Goal: Task Accomplishment & Management: Use online tool/utility

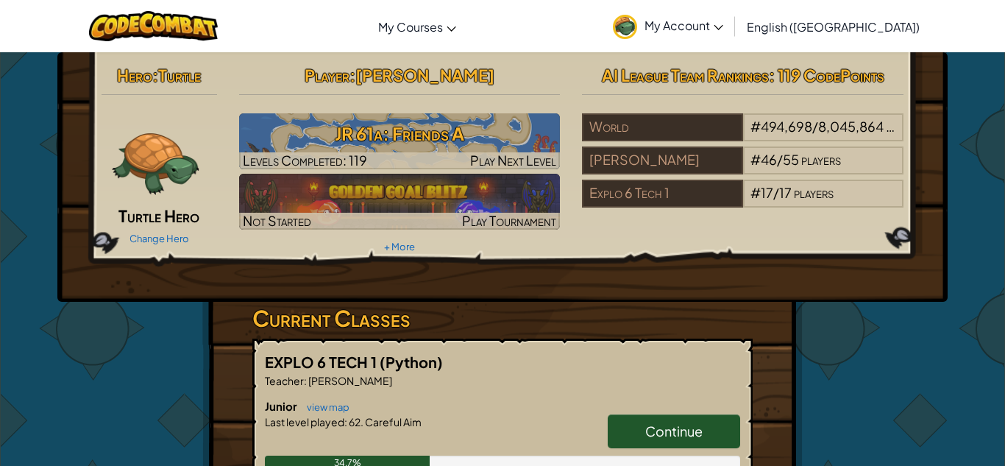
click at [683, 55] on div "Hero : Turtle Turtle Hero Change Hero Player : [PERSON_NAME] 61a: Friends A Lev…" at bounding box center [502, 176] width 890 height 249
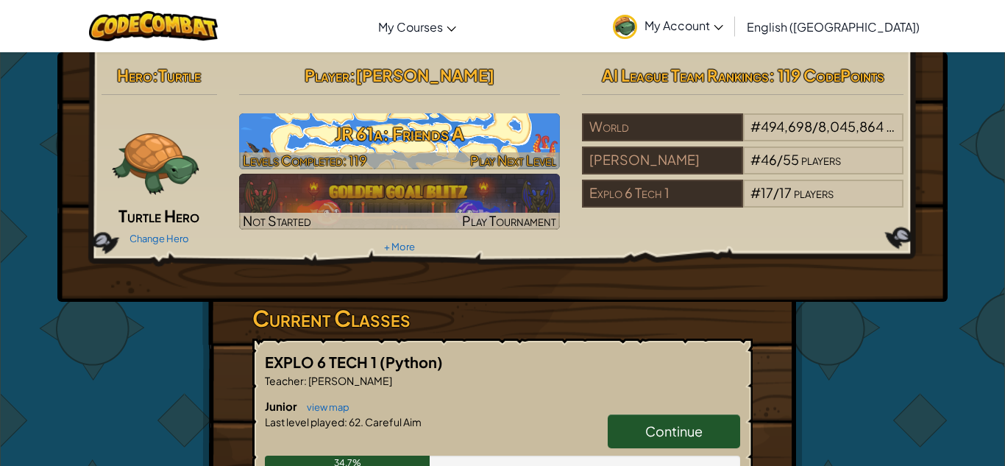
click at [496, 125] on h3 "JR 61a: Friends A" at bounding box center [399, 133] width 321 height 33
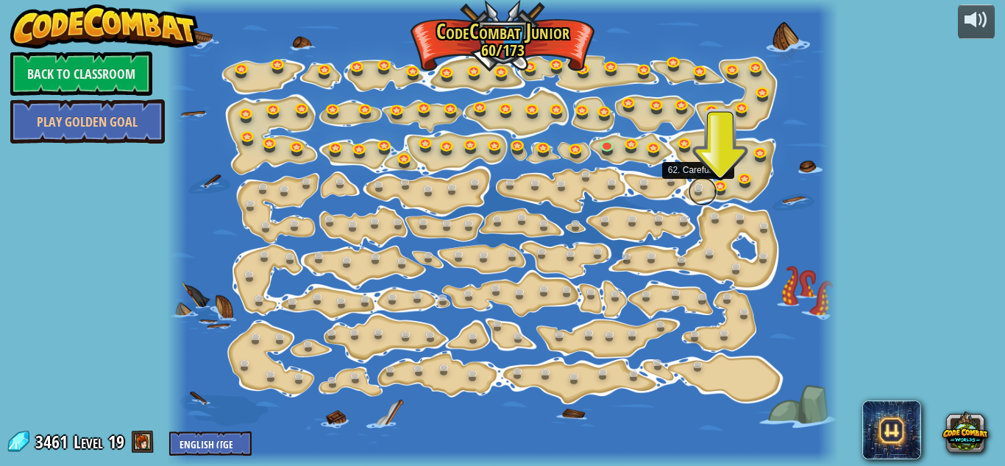
click at [712, 193] on link at bounding box center [702, 191] width 29 height 29
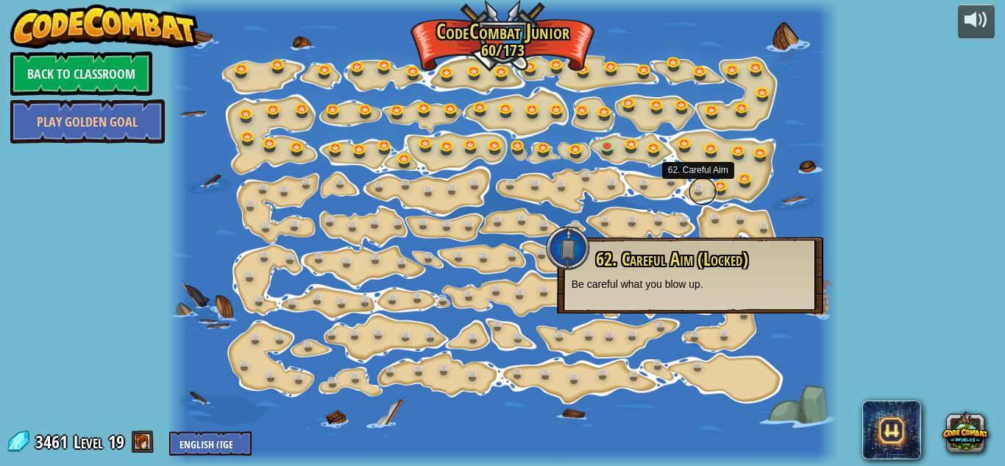
click at [695, 180] on link at bounding box center [702, 191] width 29 height 29
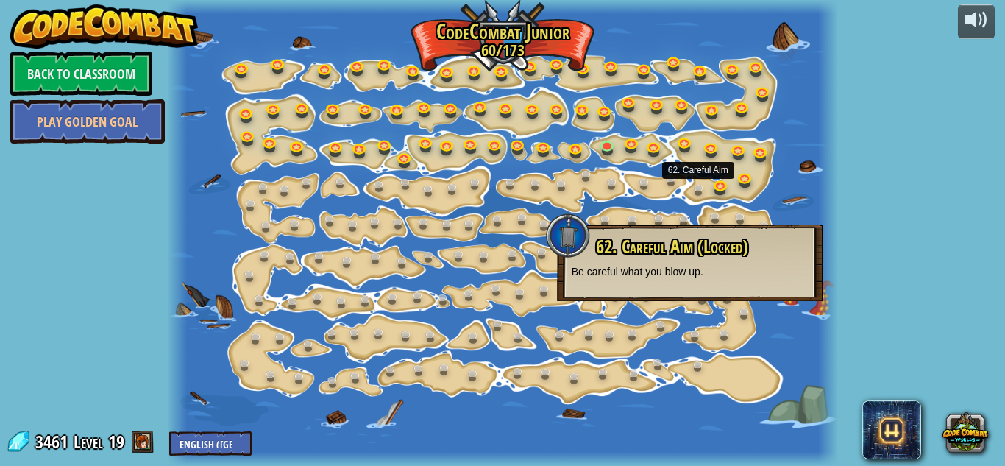
click at [719, 201] on div at bounding box center [502, 233] width 671 height 466
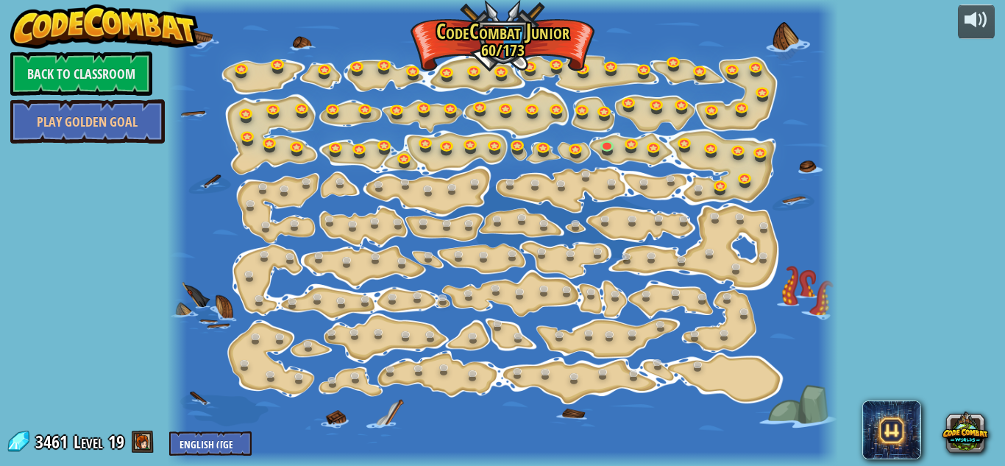
click at [719, 201] on div at bounding box center [502, 233] width 671 height 466
click at [719, 190] on link at bounding box center [722, 185] width 29 height 29
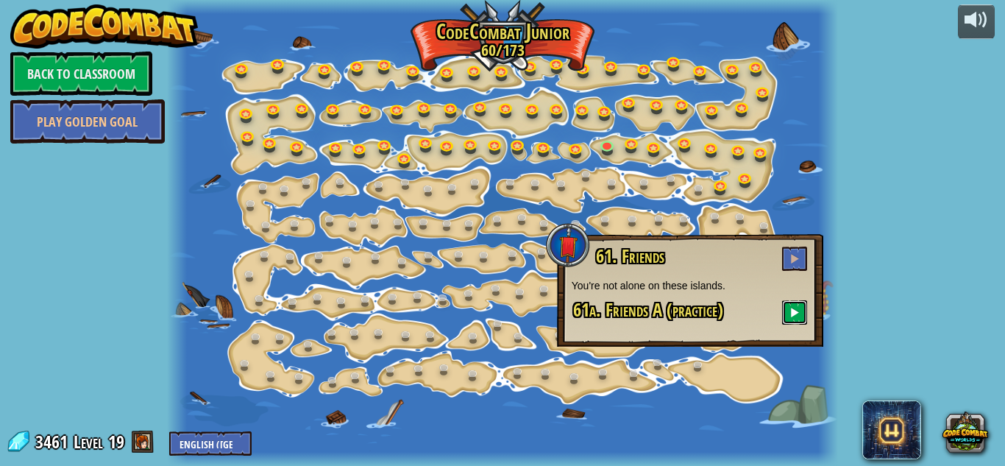
click at [801, 309] on button at bounding box center [794, 312] width 25 height 24
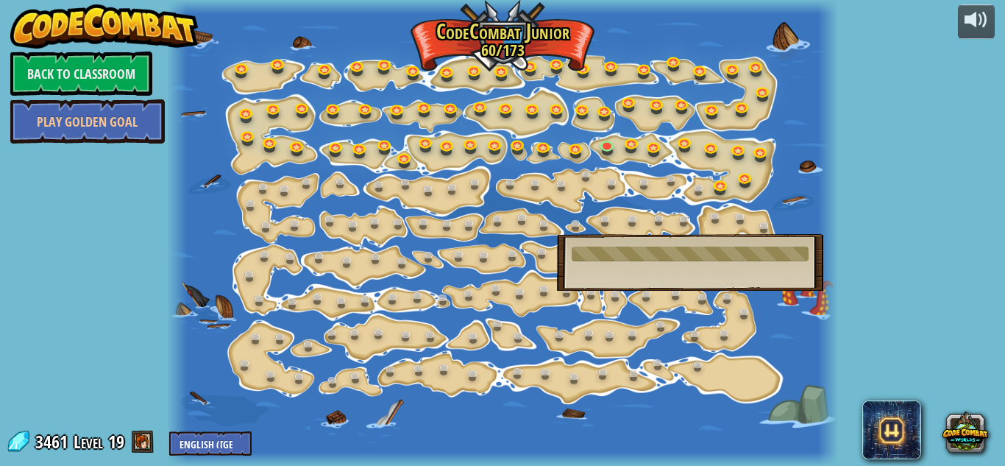
click at [801, 309] on div at bounding box center [502, 233] width 671 height 466
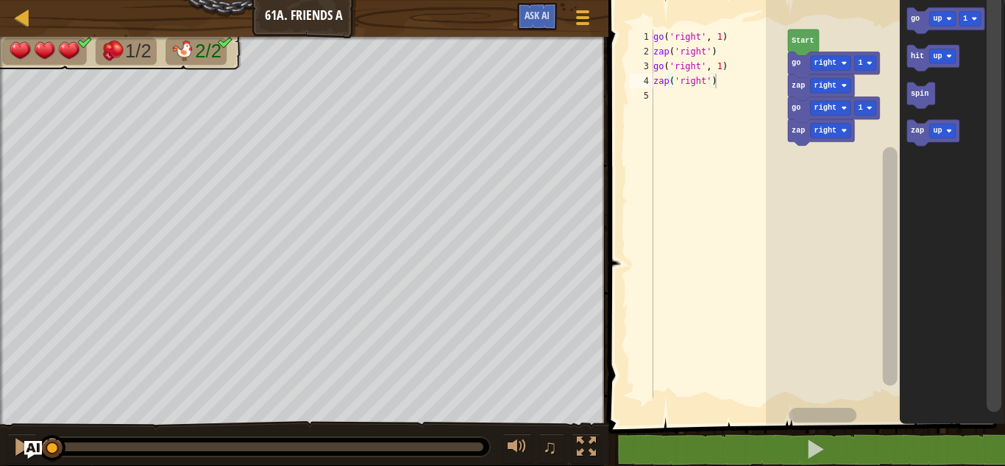
click at [801, 309] on rect "Blockly Workspace" at bounding box center [885, 209] width 239 height 432
click at [936, 274] on icon "Blockly Workspace" at bounding box center [951, 209] width 105 height 432
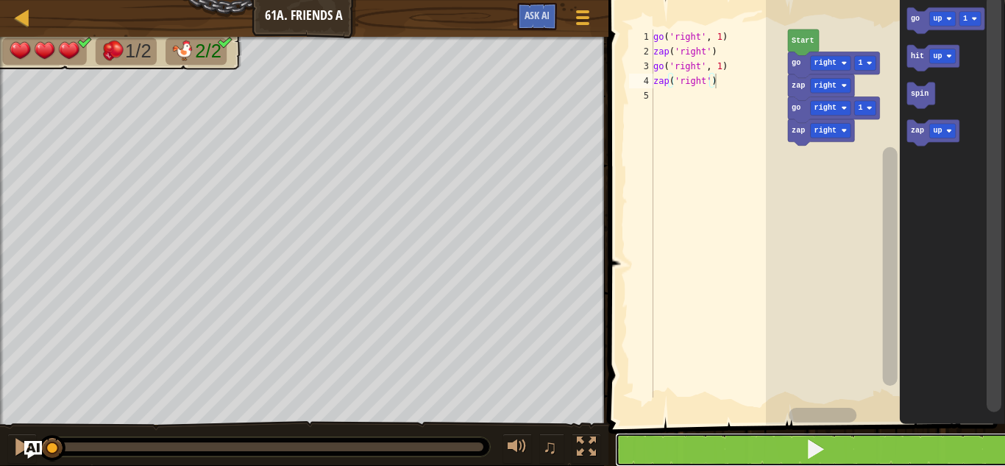
click at [665, 450] on button at bounding box center [815, 449] width 401 height 34
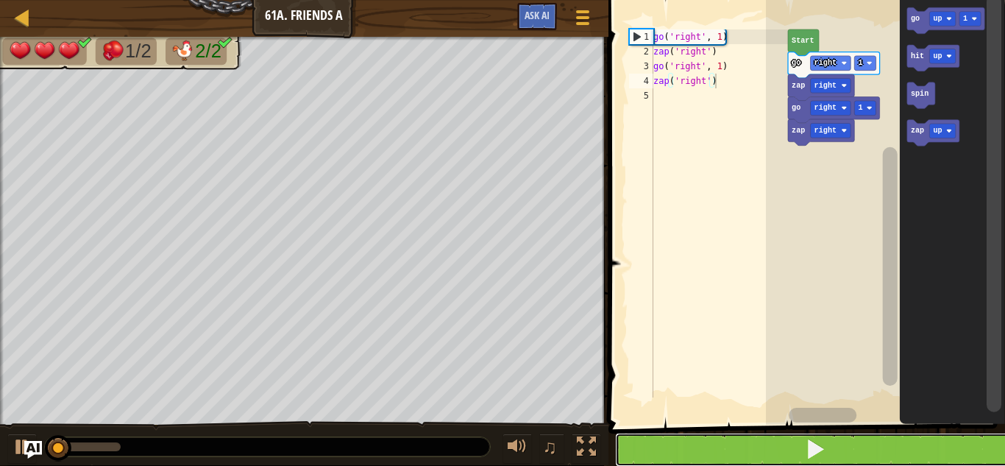
click at [665, 450] on button at bounding box center [815, 449] width 401 height 34
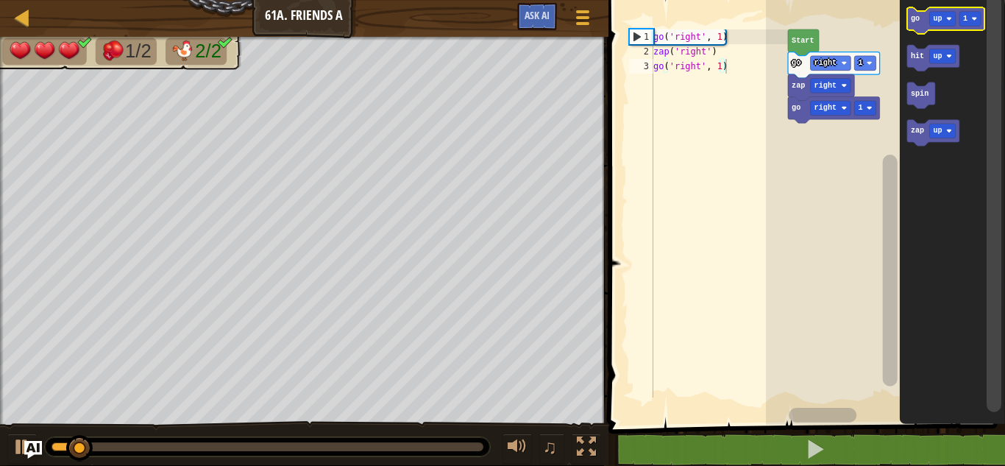
click at [918, 26] on icon "Blockly Workspace" at bounding box center [945, 20] width 78 height 26
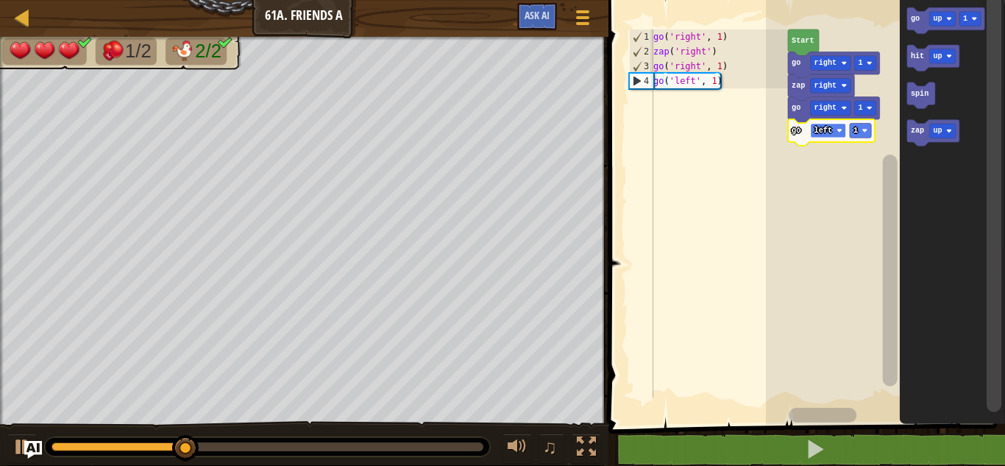
click at [827, 131] on text "left" at bounding box center [822, 131] width 18 height 8
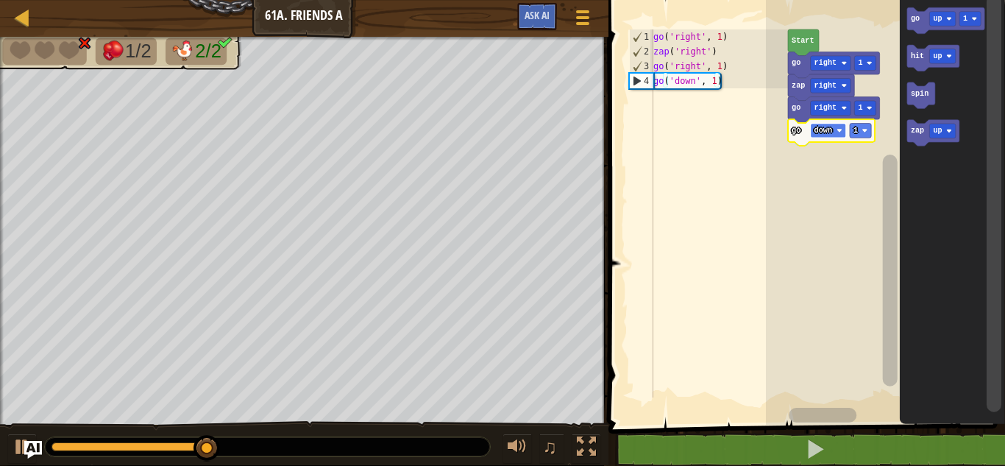
click at [822, 135] on text "down" at bounding box center [822, 131] width 18 height 8
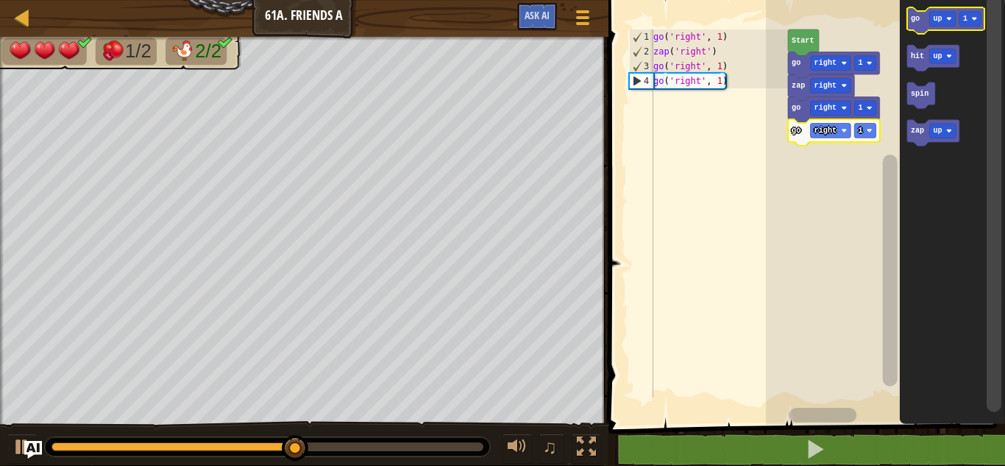
click at [919, 24] on icon "Blockly Workspace" at bounding box center [945, 20] width 78 height 26
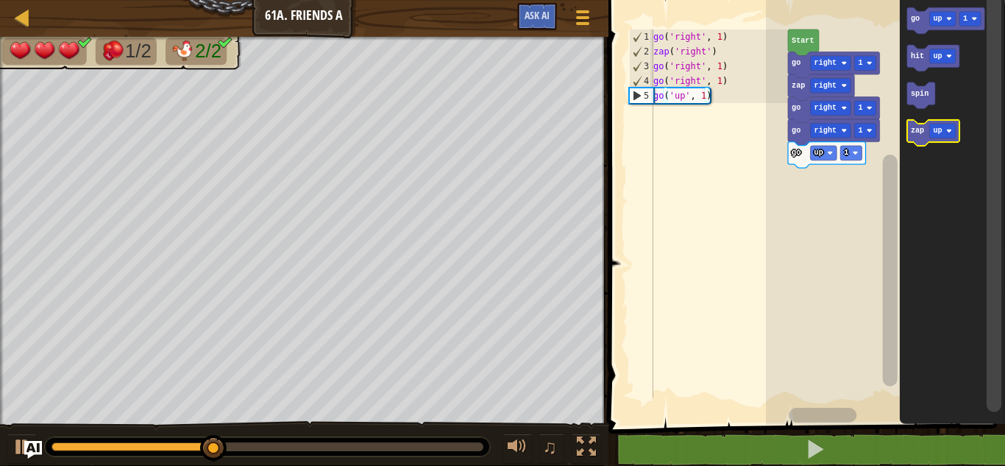
click at [913, 129] on text "zap" at bounding box center [916, 131] width 13 height 8
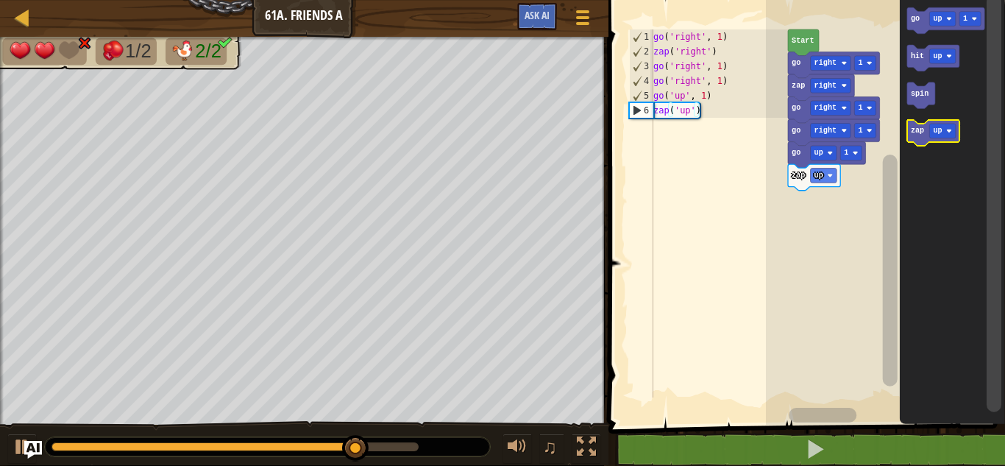
click at [911, 140] on icon "Blockly Workspace" at bounding box center [932, 133] width 52 height 26
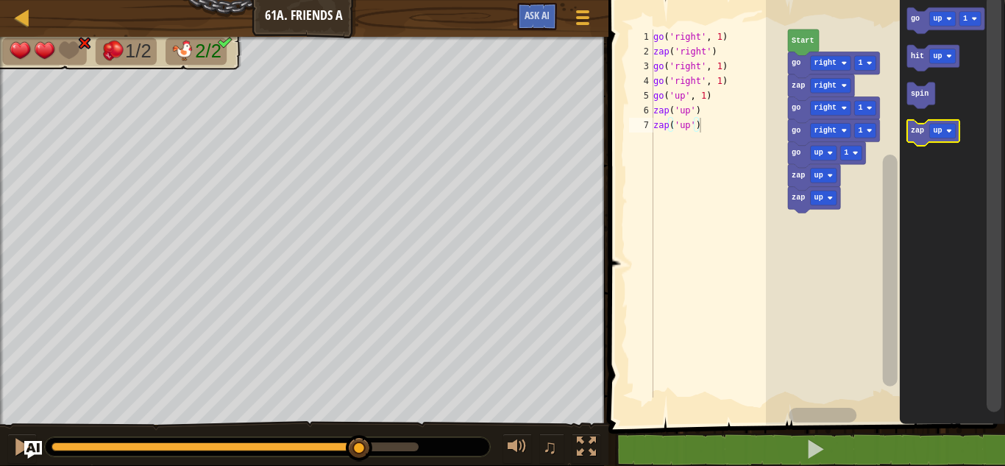
click at [911, 140] on icon "Blockly Workspace" at bounding box center [932, 133] width 52 height 26
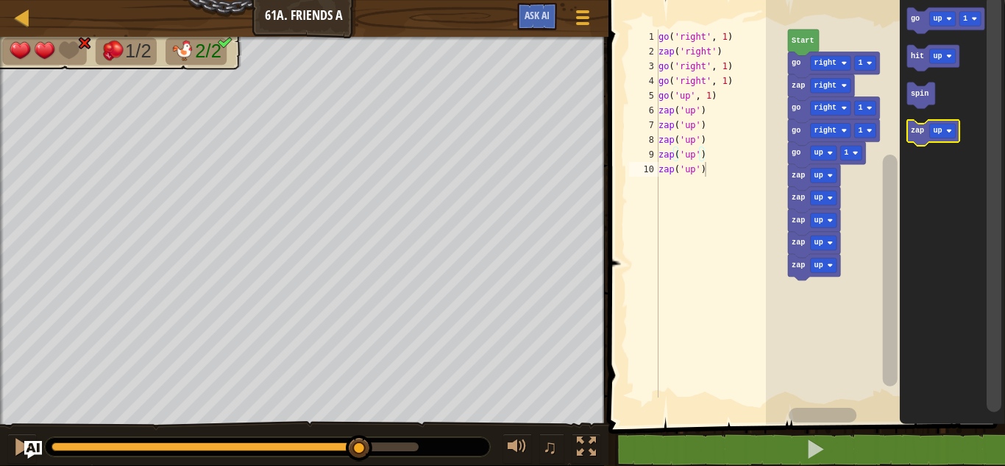
click at [911, 140] on icon "Blockly Workspace" at bounding box center [932, 133] width 52 height 26
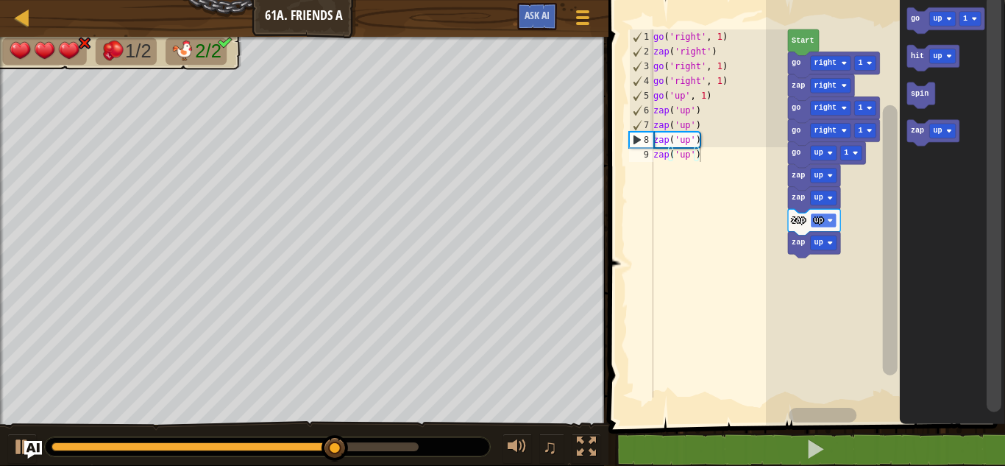
click at [822, 219] on rect "Blockly Workspace" at bounding box center [823, 220] width 26 height 15
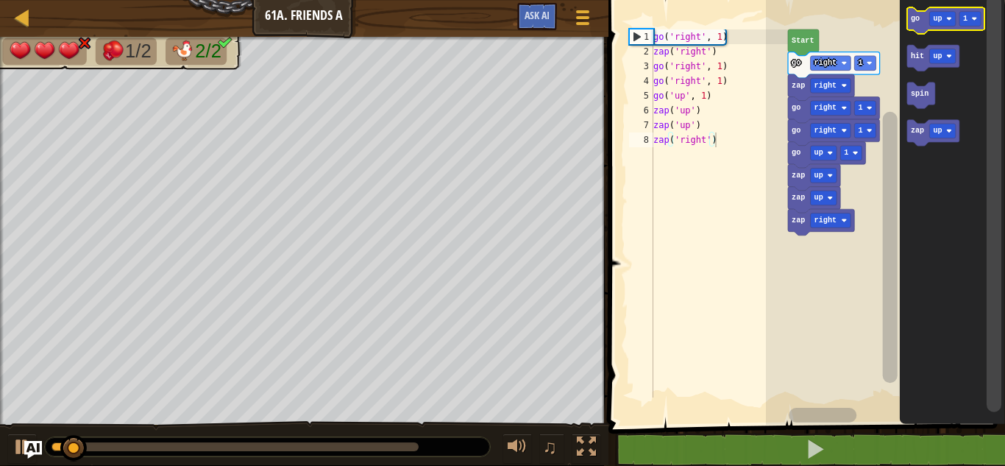
click at [916, 26] on icon "Blockly Workspace" at bounding box center [945, 20] width 78 height 26
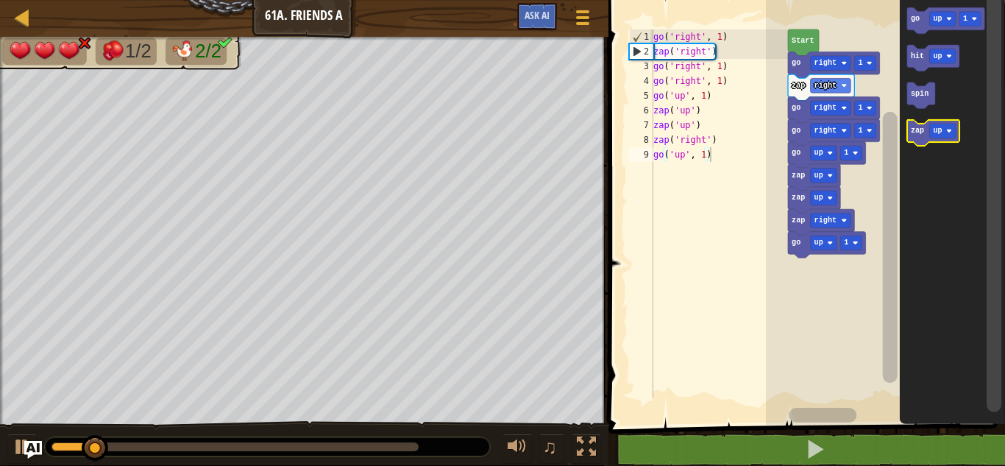
click at [935, 138] on icon "Blockly Workspace" at bounding box center [932, 133] width 52 height 26
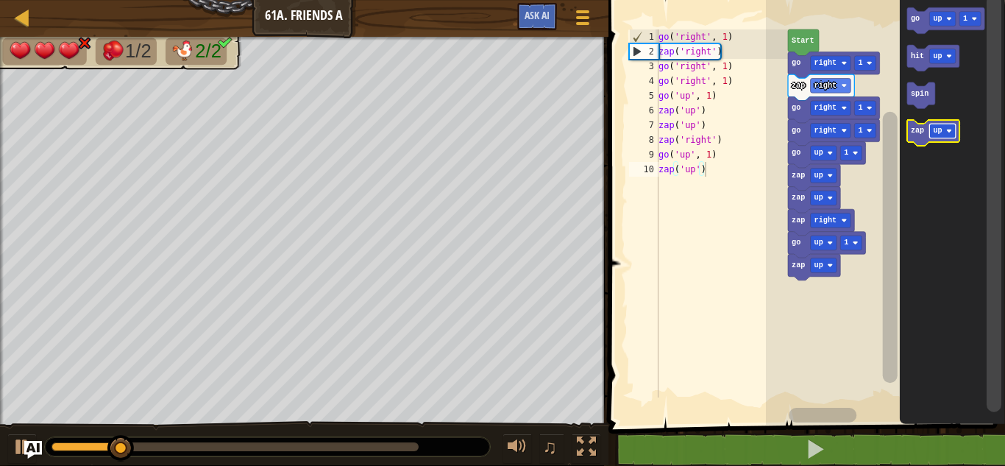
click at [930, 131] on rect "Blockly Workspace" at bounding box center [942, 131] width 26 height 15
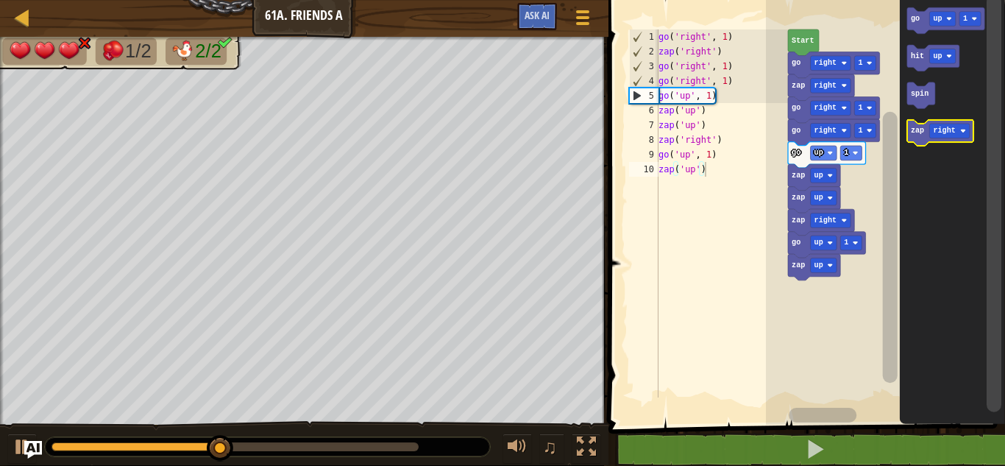
click at [920, 133] on text "zap" at bounding box center [916, 131] width 13 height 8
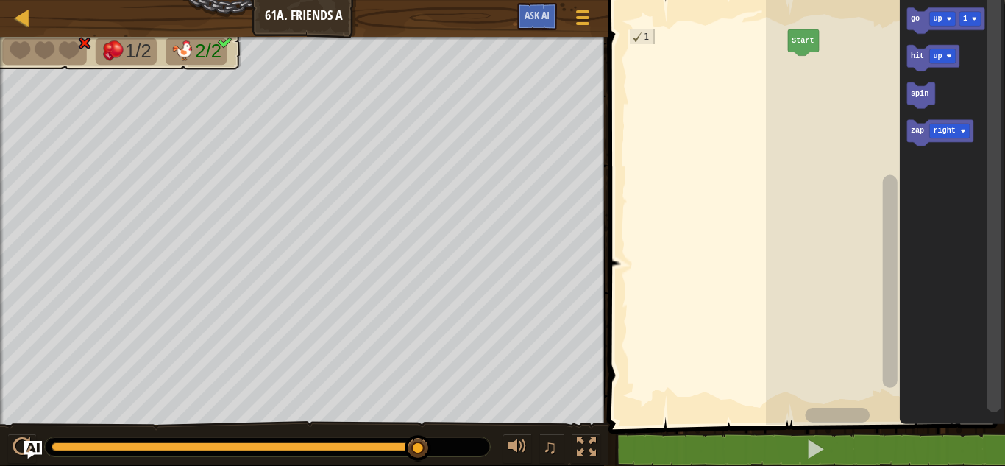
click at [936, 167] on icon "Blockly Workspace" at bounding box center [951, 209] width 105 height 432
